Goal: Task Accomplishment & Management: Manage account settings

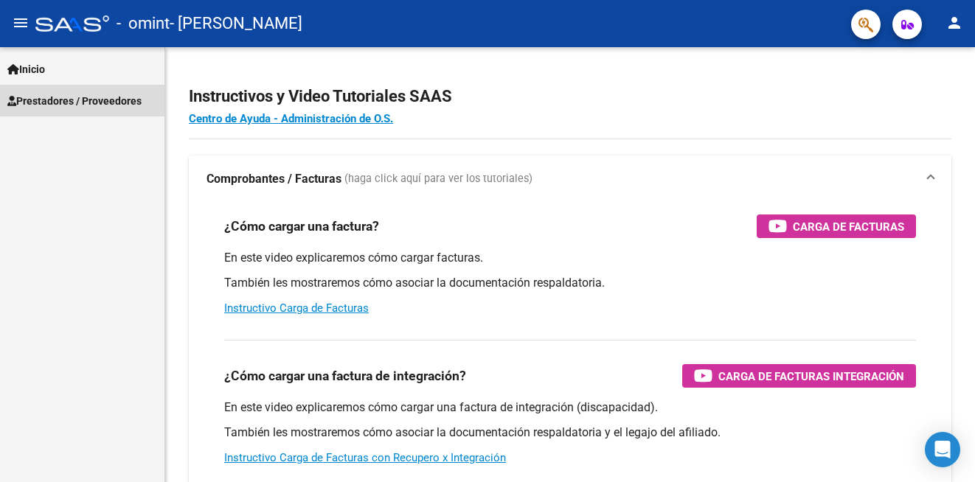
click at [46, 102] on span "Prestadores / Proveedores" at bounding box center [74, 101] width 134 height 16
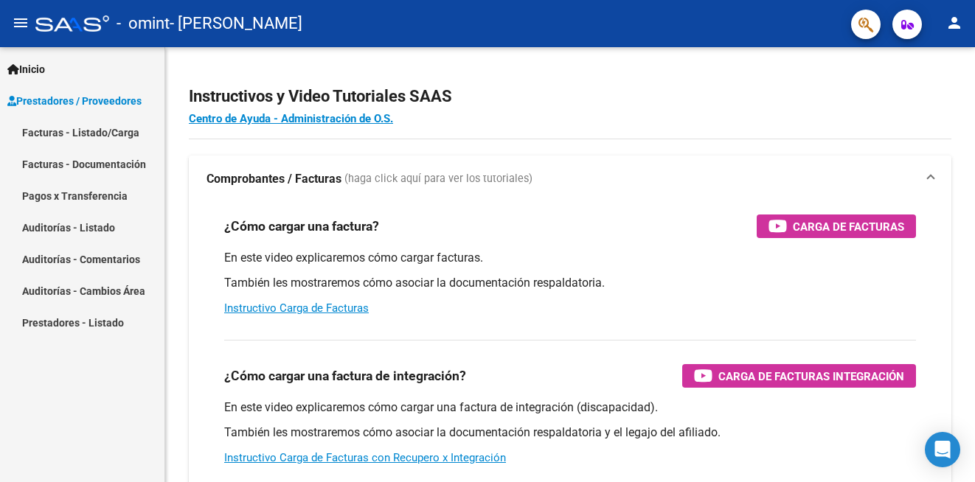
click at [55, 132] on link "Facturas - Listado/Carga" at bounding box center [82, 132] width 164 height 32
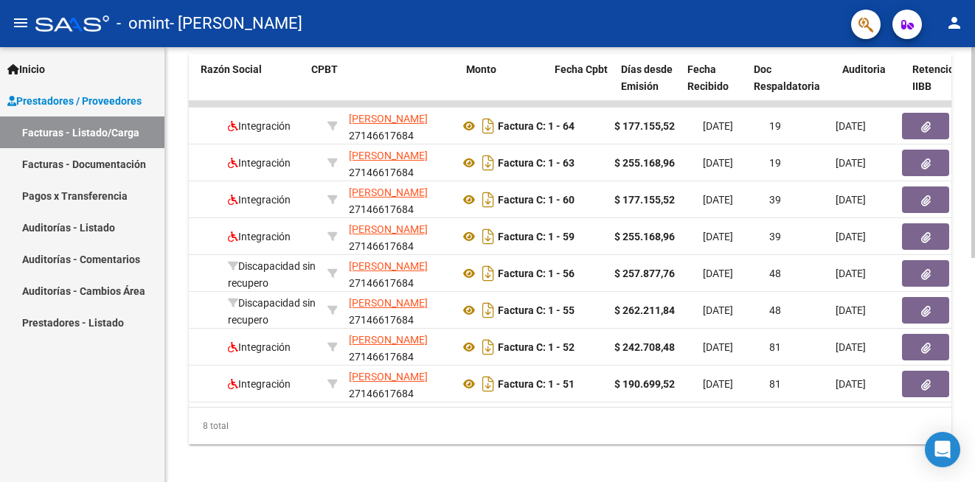
scroll to position [0, 241]
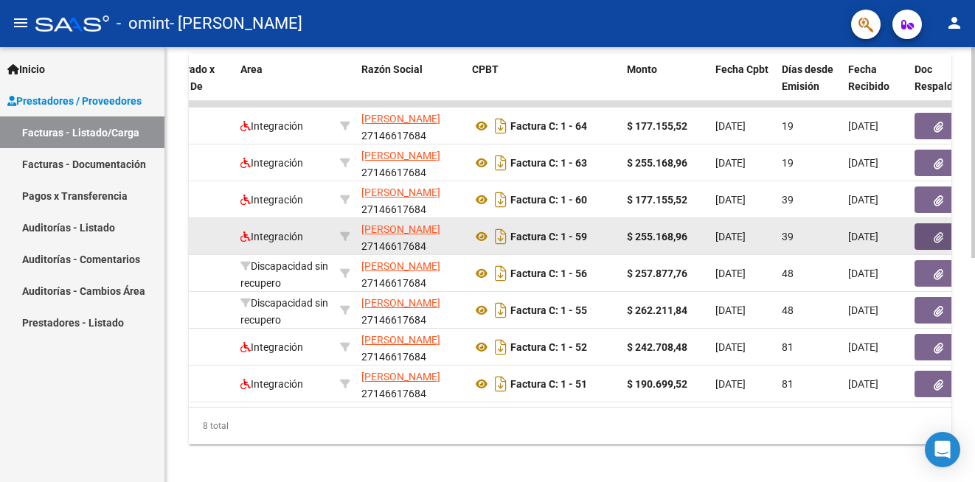
click at [939, 240] on icon "button" at bounding box center [938, 237] width 10 height 11
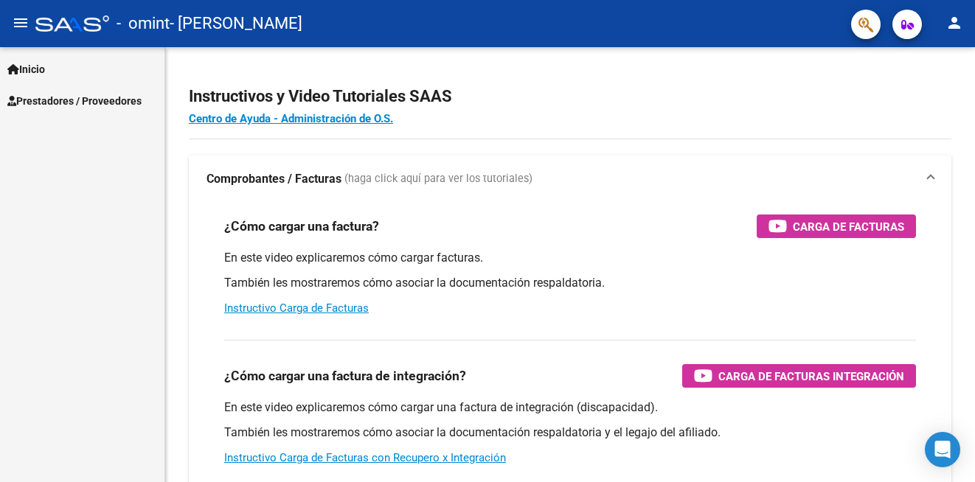
click at [69, 97] on span "Prestadores / Proveedores" at bounding box center [74, 101] width 134 height 16
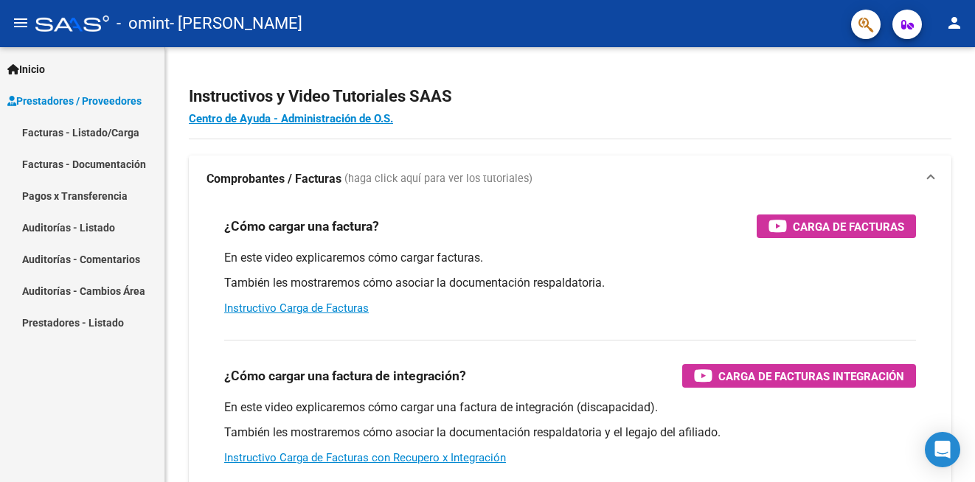
click at [71, 131] on link "Facturas - Listado/Carga" at bounding box center [82, 132] width 164 height 32
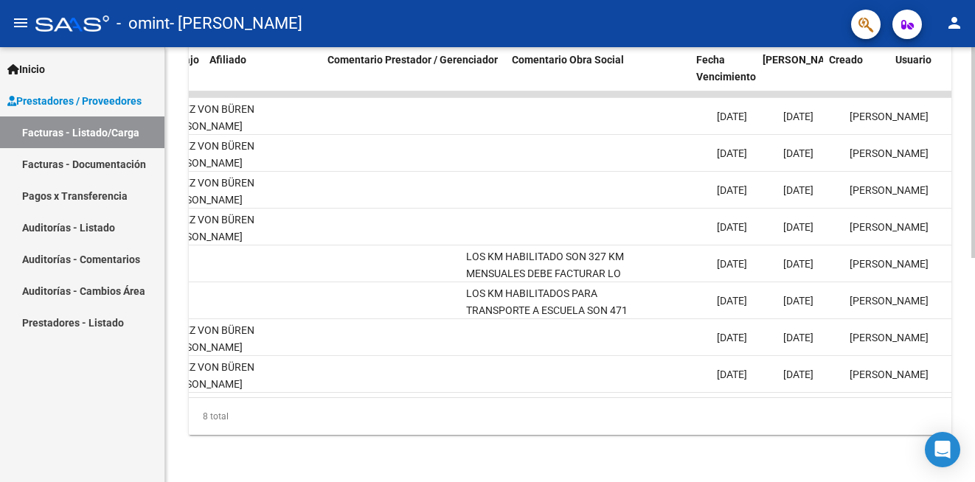
scroll to position [0, 2108]
